Goal: Register for event/course

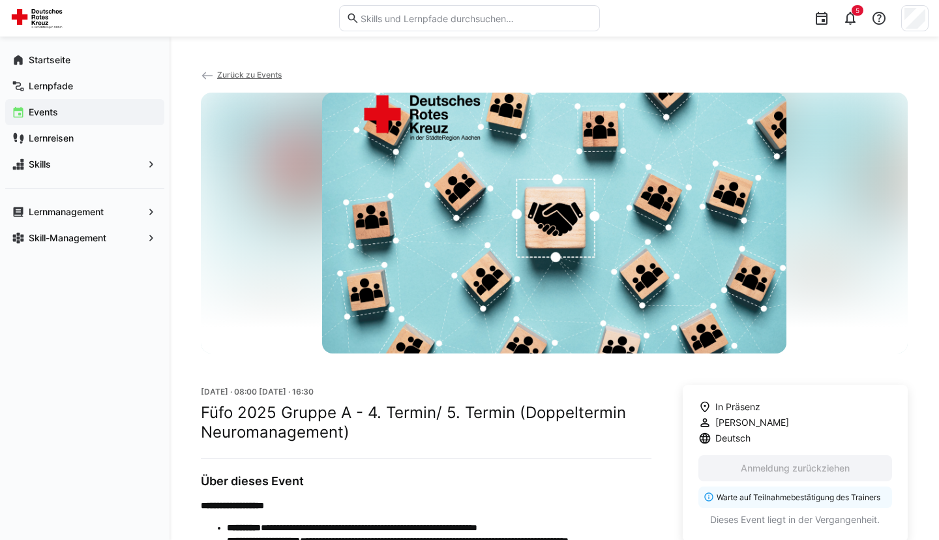
scroll to position [211, 0]
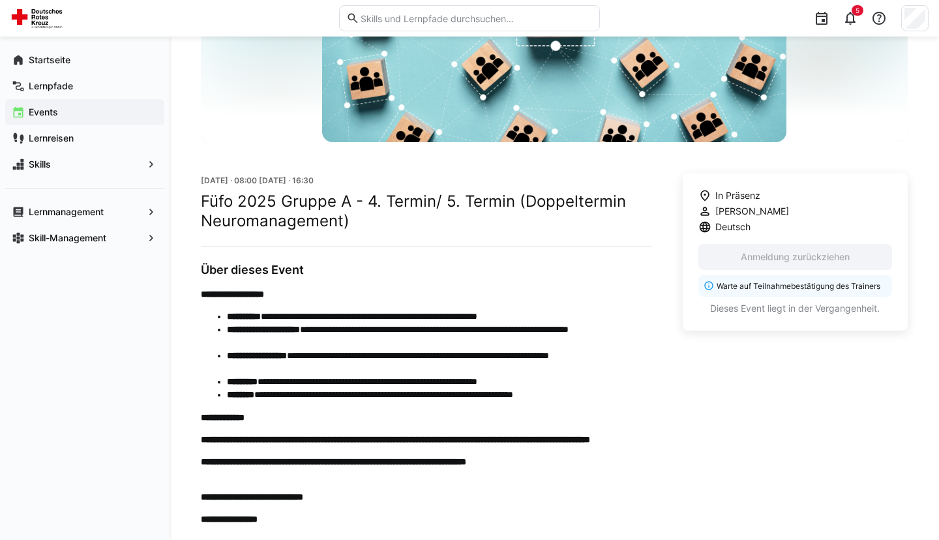
click at [0, 0] on app-navigation-label "Events" at bounding box center [0, 0] width 0 height 0
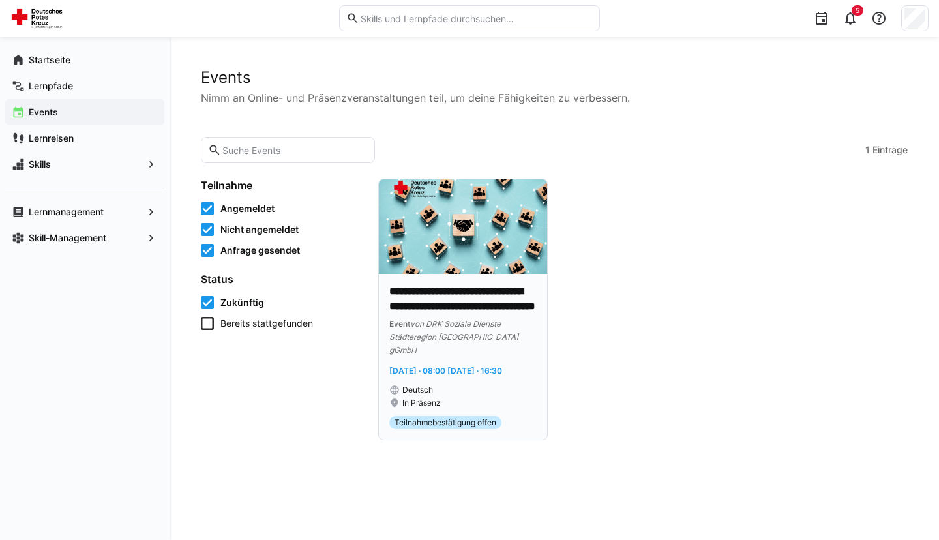
click at [502, 258] on img at bounding box center [463, 226] width 168 height 95
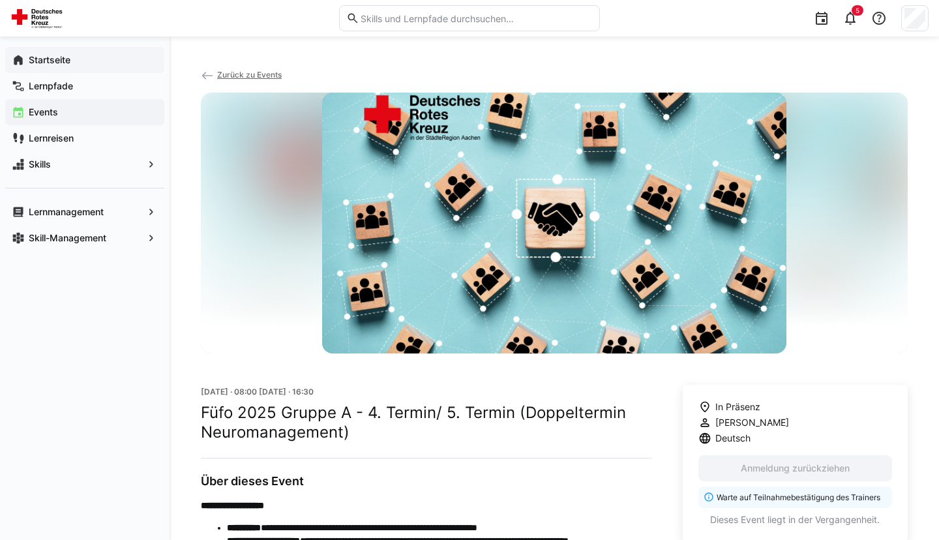
click at [0, 0] on app-navigation-label "Startseite" at bounding box center [0, 0] width 0 height 0
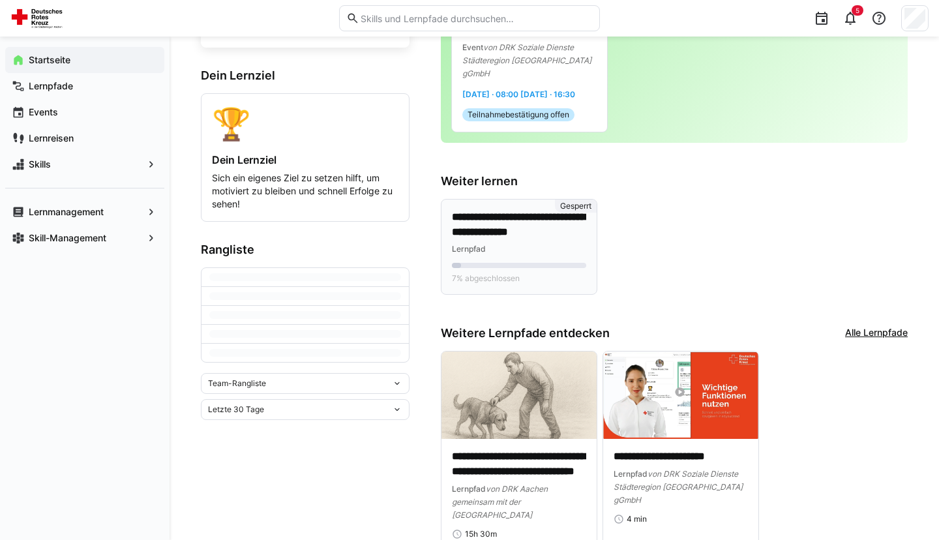
scroll to position [220, 0]
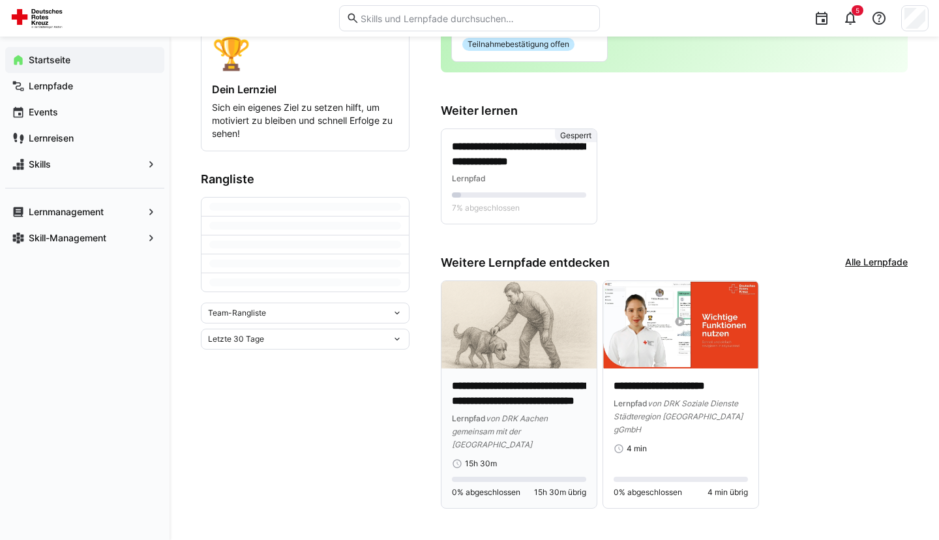
click at [528, 324] on img at bounding box center [519, 324] width 155 height 87
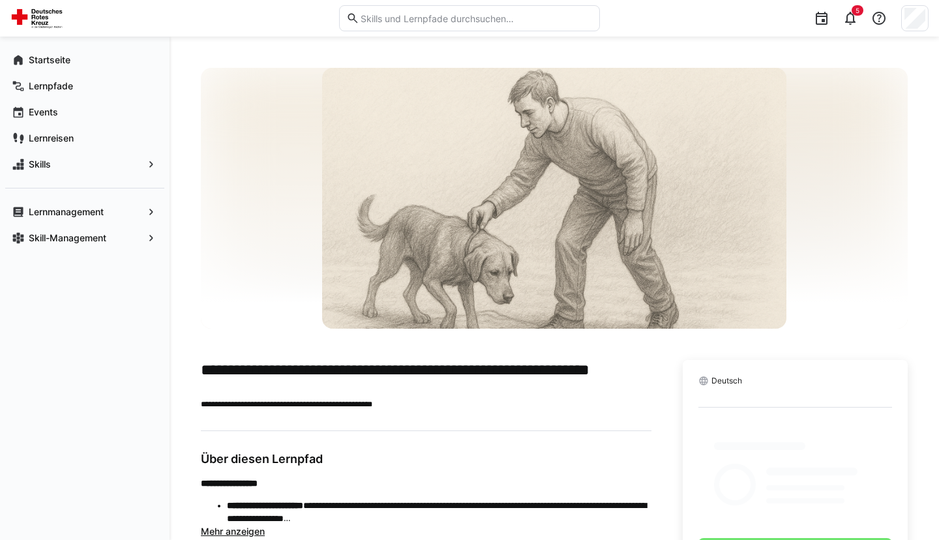
scroll to position [30, 0]
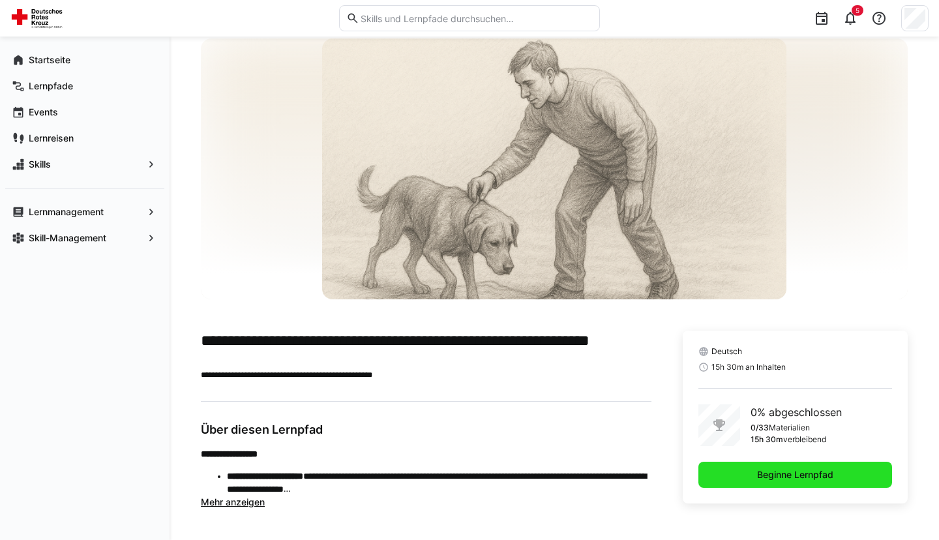
click at [791, 476] on span "Beginne Lernpfad" at bounding box center [796, 474] width 80 height 13
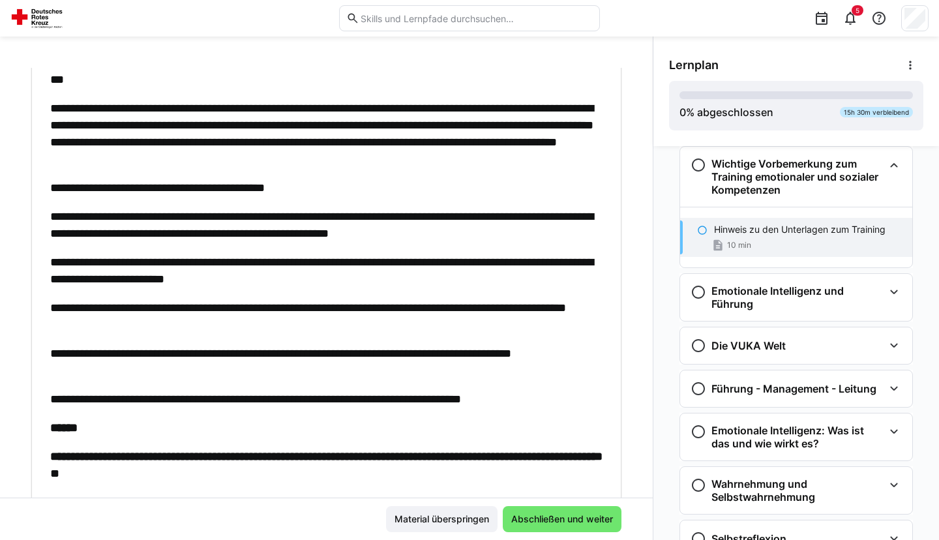
scroll to position [178, 0]
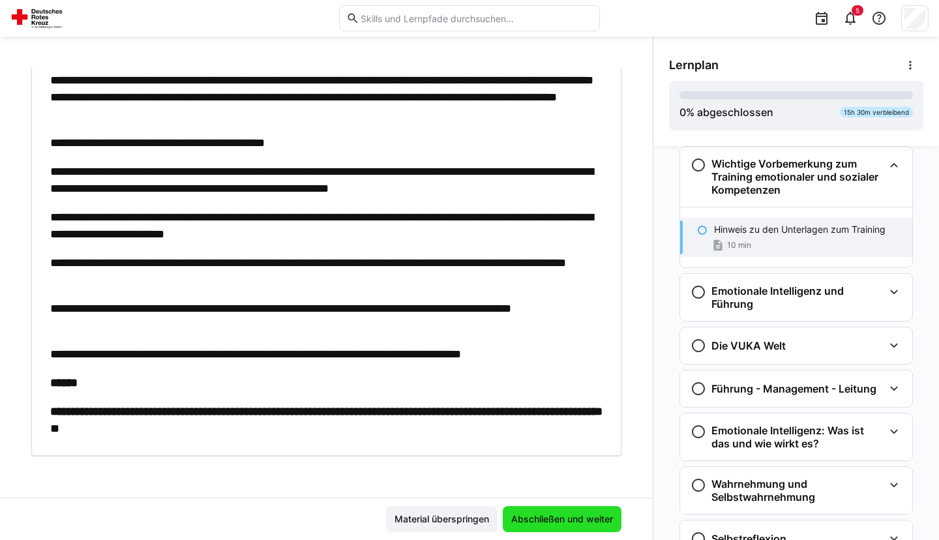
click at [562, 515] on span "Abschließen und weiter" at bounding box center [563, 519] width 106 height 13
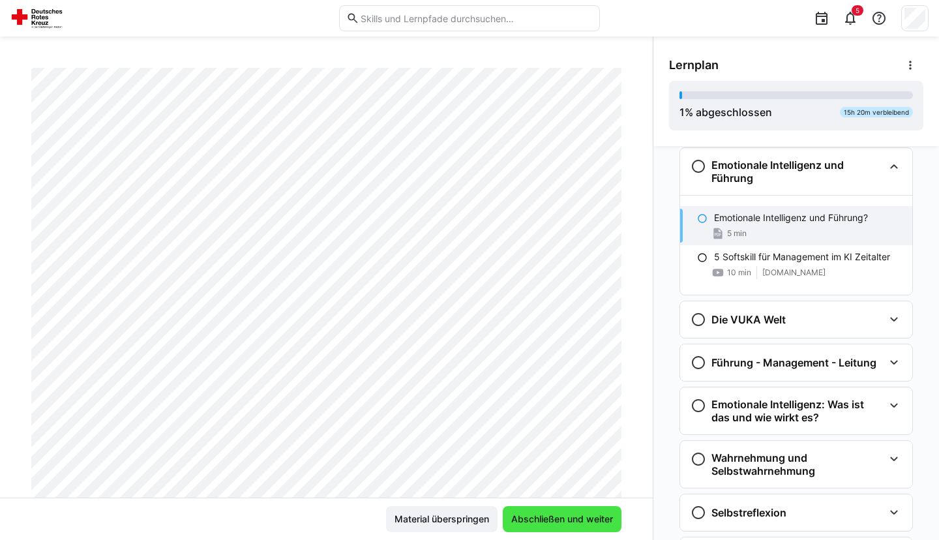
scroll to position [148, 0]
click at [558, 514] on span "Abschließen und weiter" at bounding box center [563, 519] width 106 height 13
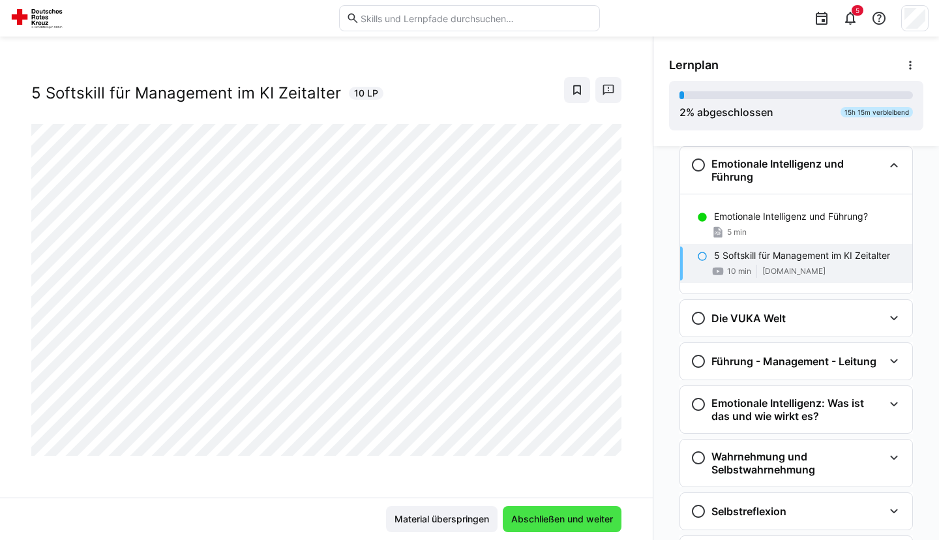
scroll to position [16, 0]
click at [558, 514] on span "Abschließen und weiter" at bounding box center [563, 519] width 106 height 13
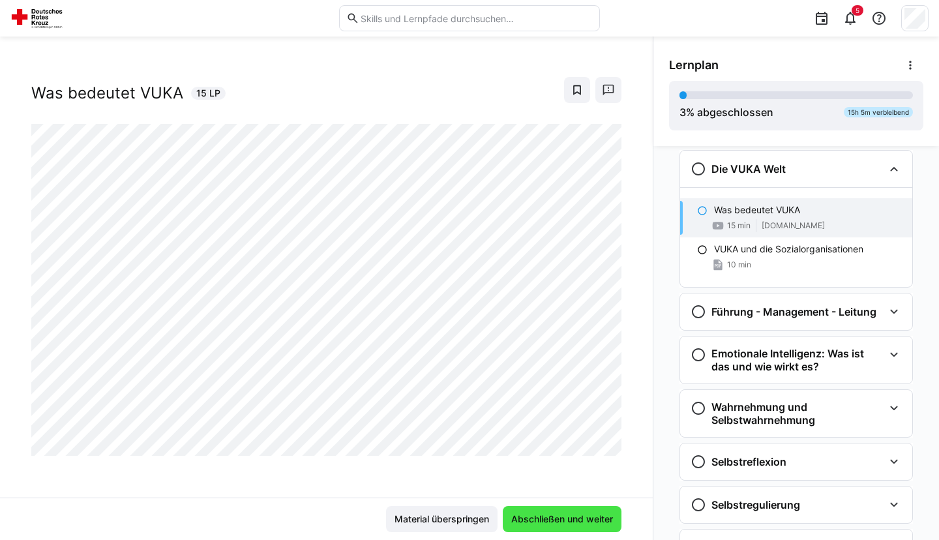
scroll to position [301, 0]
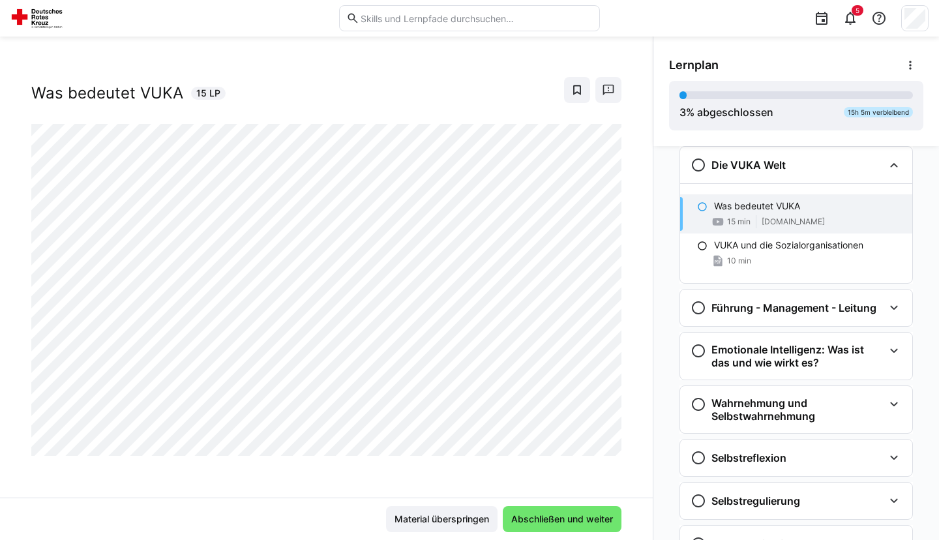
click at [558, 491] on div "Führungskräftefortbildung Modul 2 Seminar Neuromanagement (2 Tage) Was bedeutet…" at bounding box center [326, 283] width 653 height 430
click at [576, 518] on span "Abschließen und weiter" at bounding box center [563, 519] width 106 height 13
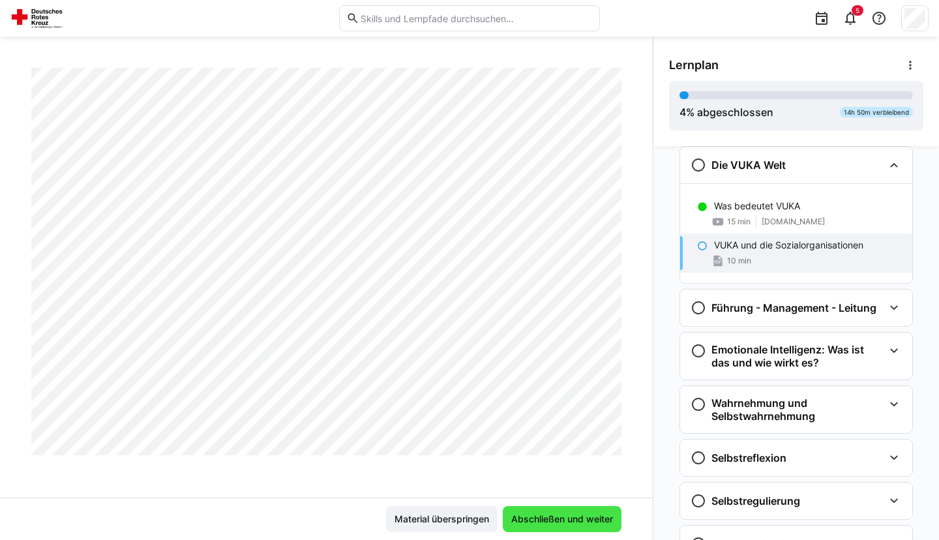
scroll to position [3276, 0]
